Goal: Information Seeking & Learning: Understand process/instructions

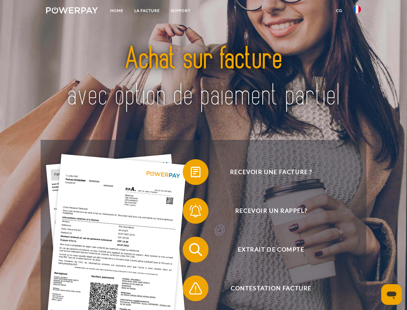
click at [72, 11] on img at bounding box center [72, 10] width 52 height 6
click at [357, 11] on img at bounding box center [357, 9] width 8 height 8
click at [339, 11] on link "CG" at bounding box center [339, 11] width 17 height 12
click at [191, 173] on span at bounding box center [186, 172] width 32 height 32
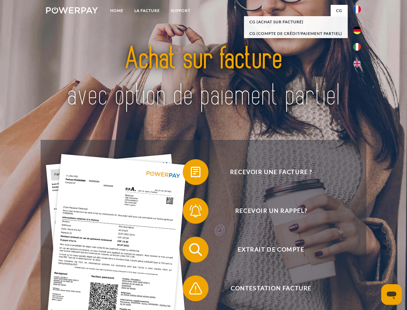
click at [191, 212] on div "Recevoir une facture ? Recevoir un rappel? Extrait de compte retour" at bounding box center [204, 269] width 326 height 258
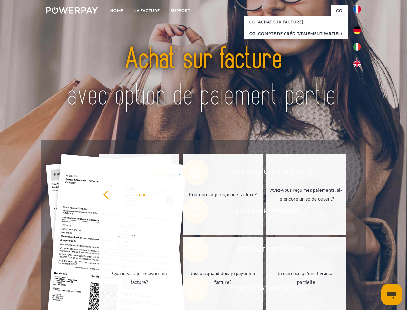
click at [191, 251] on link "Jusqu'à quand dois-je payer ma facture?" at bounding box center [223, 277] width 80 height 81
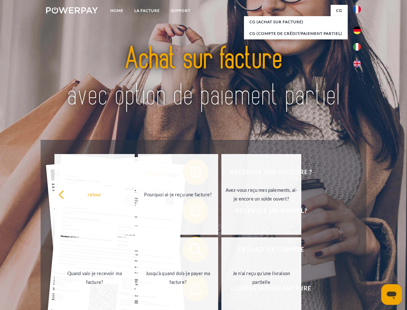
click at [191, 289] on div "retour Pourquoi ai-je reçu une facture? Avez-vous reçu mes paiements, ai-je enc…" at bounding box center [178, 236] width 261 height 166
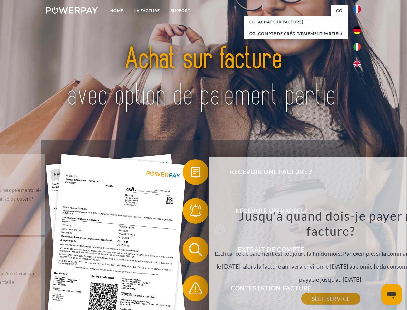
click at [392, 294] on icon "Ouvrir la fenêtre de messagerie" at bounding box center [392, 295] width 10 height 8
